Goal: Information Seeking & Learning: Learn about a topic

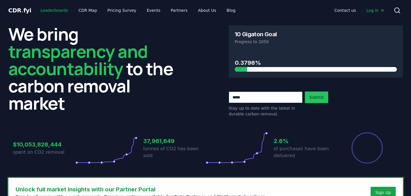
click at [58, 9] on link "Leaderboards" at bounding box center [54, 10] width 37 height 10
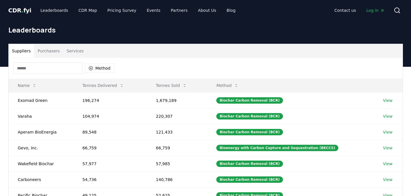
click at [49, 50] on button "Purchasers" at bounding box center [48, 51] width 29 height 14
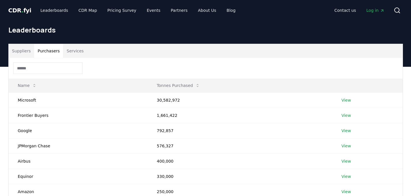
click at [25, 53] on button "Suppliers" at bounding box center [22, 51] width 26 height 14
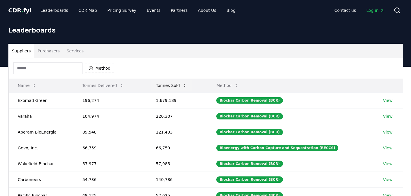
click at [189, 87] on button "Tonnes Sold" at bounding box center [171, 86] width 40 height 12
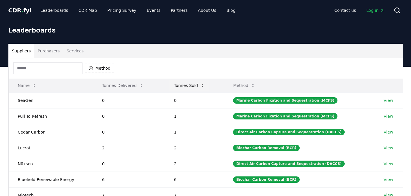
click at [189, 87] on button "Tonnes Sold" at bounding box center [189, 86] width 40 height 12
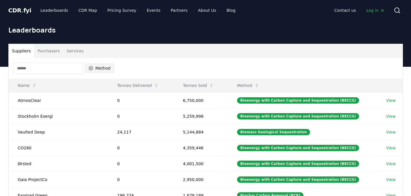
click at [98, 68] on button "Method" at bounding box center [100, 68] width 30 height 9
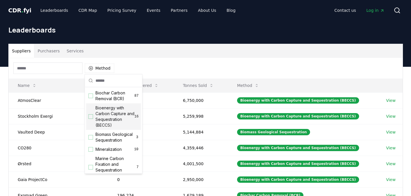
click at [91, 116] on div "Suggestions" at bounding box center [91, 116] width 5 height 5
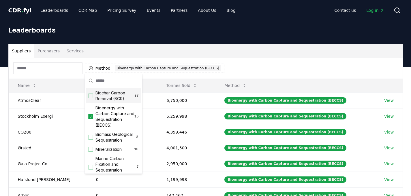
click at [254, 59] on div "Method 1 Bioenergy with Carbon Capture and Sequestration (BECCS)" at bounding box center [206, 68] width 394 height 21
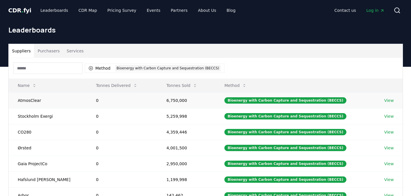
click at [387, 100] on link "View" at bounding box center [389, 101] width 10 height 6
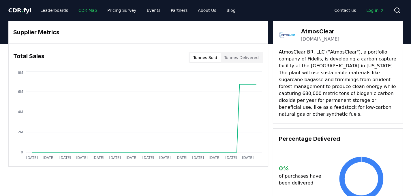
click at [82, 11] on link "CDR Map" at bounding box center [88, 10] width 28 height 10
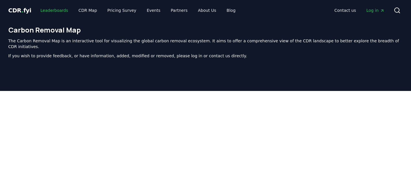
click at [56, 11] on link "Leaderboards" at bounding box center [54, 10] width 37 height 10
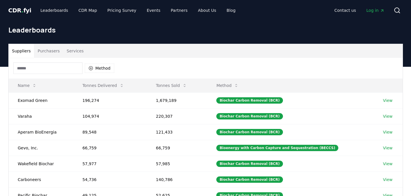
click at [75, 50] on button "Services" at bounding box center [75, 51] width 24 height 14
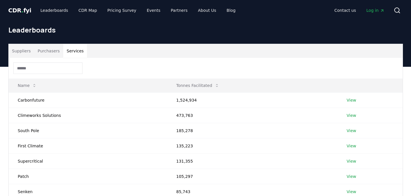
click at [15, 53] on button "Suppliers" at bounding box center [22, 51] width 26 height 14
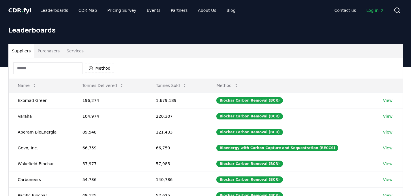
click at [48, 50] on button "Purchasers" at bounding box center [48, 51] width 29 height 14
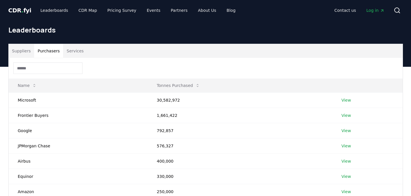
click at [25, 53] on button "Suppliers" at bounding box center [22, 51] width 26 height 14
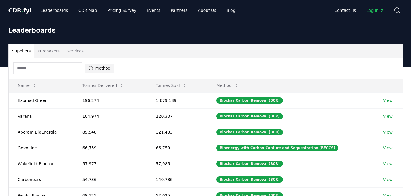
click at [97, 67] on button "Method" at bounding box center [100, 68] width 30 height 9
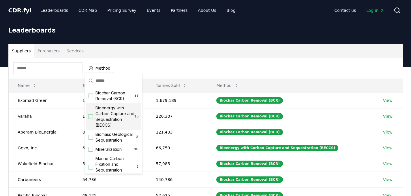
click at [102, 114] on span "Bioenergy with Carbon Capture and Sequestration (BECCS)" at bounding box center [114, 116] width 39 height 23
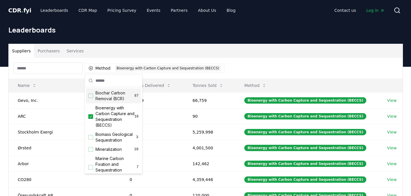
click at [286, 58] on div "Method 1 Bioenergy with Carbon Capture and Sequestration (BECCS)" at bounding box center [206, 68] width 394 height 21
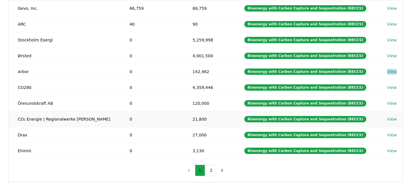
scroll to position [95, 0]
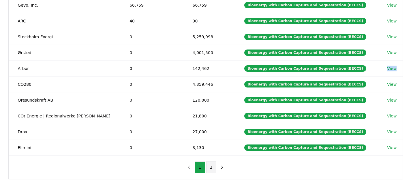
click at [213, 168] on button "2" at bounding box center [211, 168] width 10 height 12
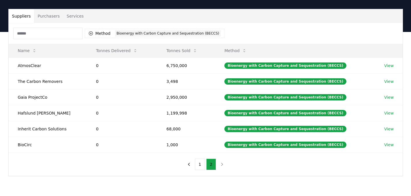
scroll to position [29, 0]
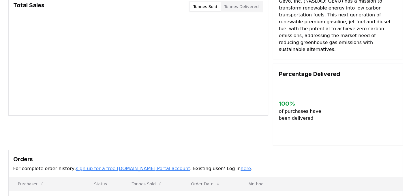
scroll to position [174, 0]
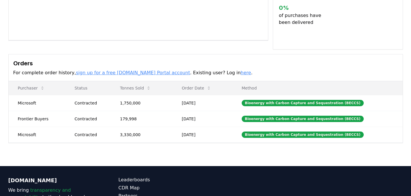
scroll to position [128, 0]
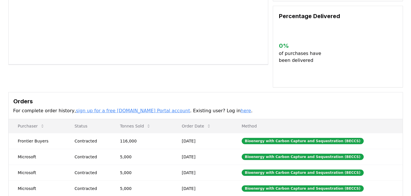
scroll to position [113, 0]
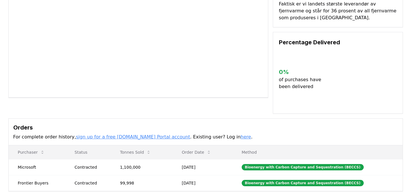
scroll to position [146, 0]
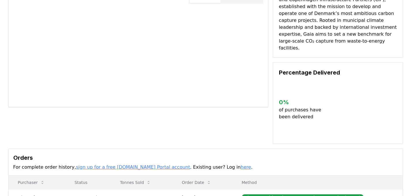
scroll to position [177, 0]
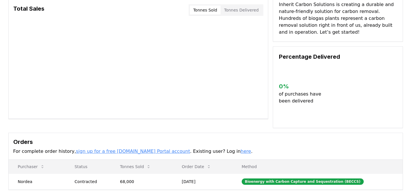
scroll to position [157, 0]
